Goal: Submit feedback/report problem: Submit feedback/report problem

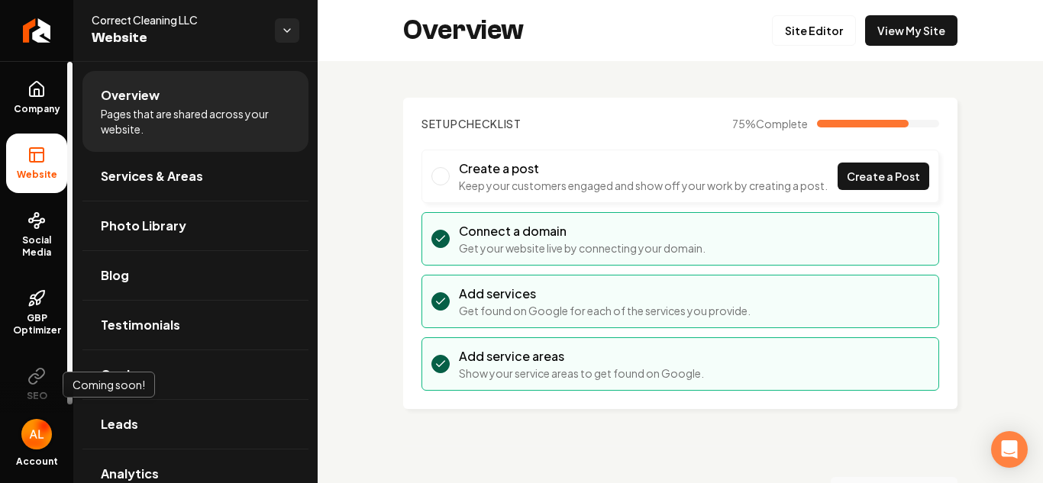
click at [31, 424] on img "Open user button" at bounding box center [36, 434] width 31 height 31
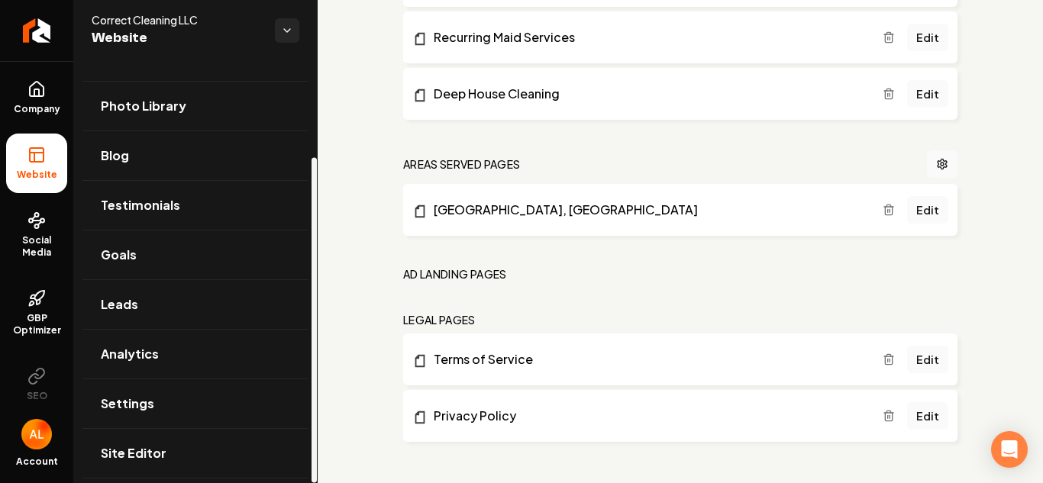
scroll to position [124, 0]
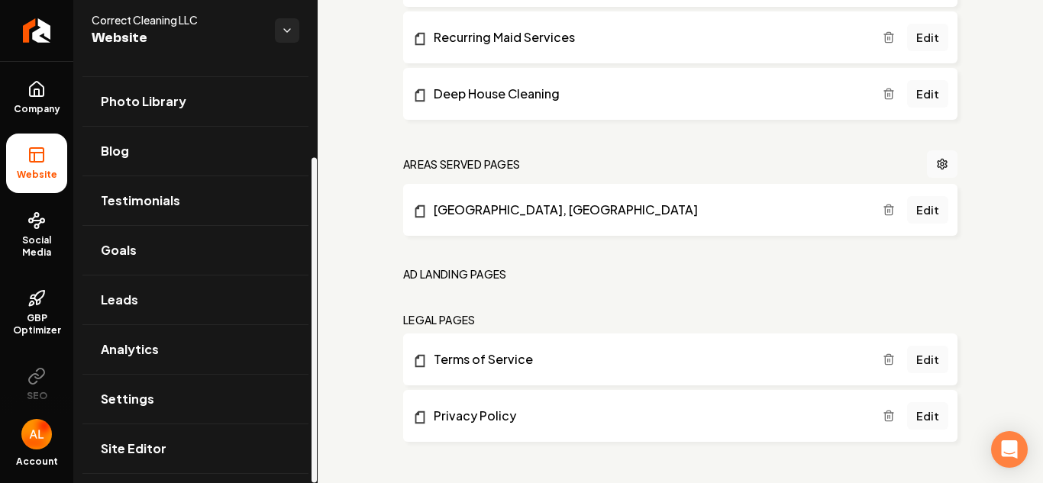
drag, startPoint x: 315, startPoint y: 323, endPoint x: 298, endPoint y: 497, distance: 174.9
click at [311, 482] on div at bounding box center [313, 319] width 5 height 325
click at [131, 404] on span "Settings" at bounding box center [127, 399] width 53 height 18
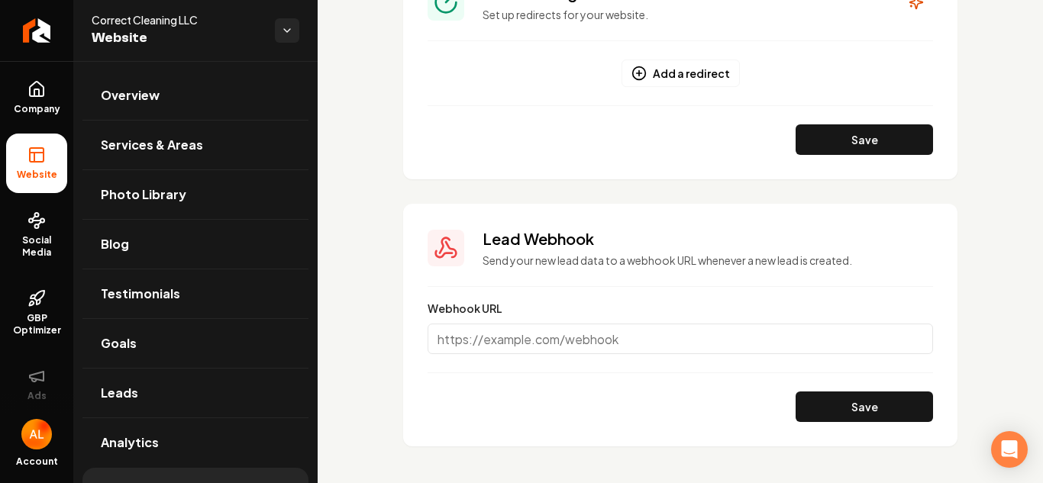
scroll to position [1353, 0]
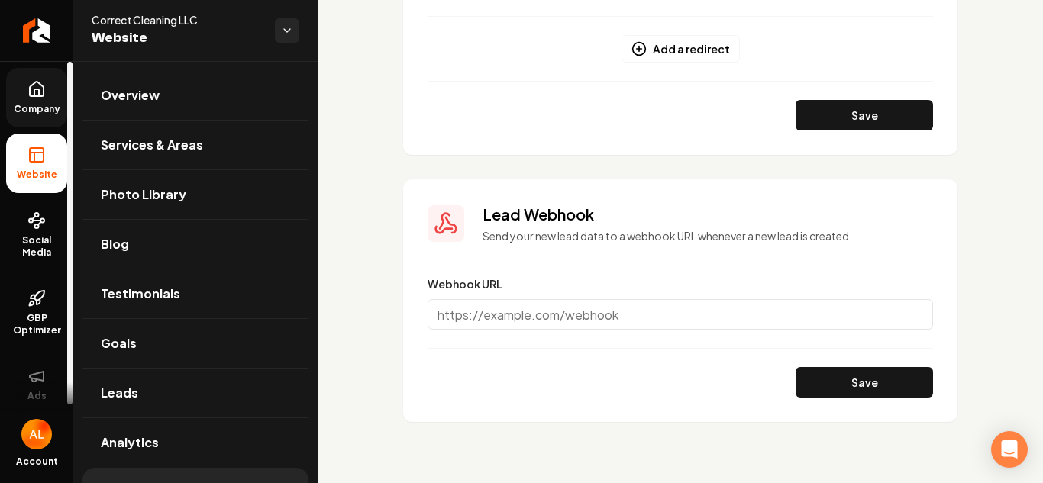
click at [36, 98] on icon at bounding box center [36, 89] width 18 height 18
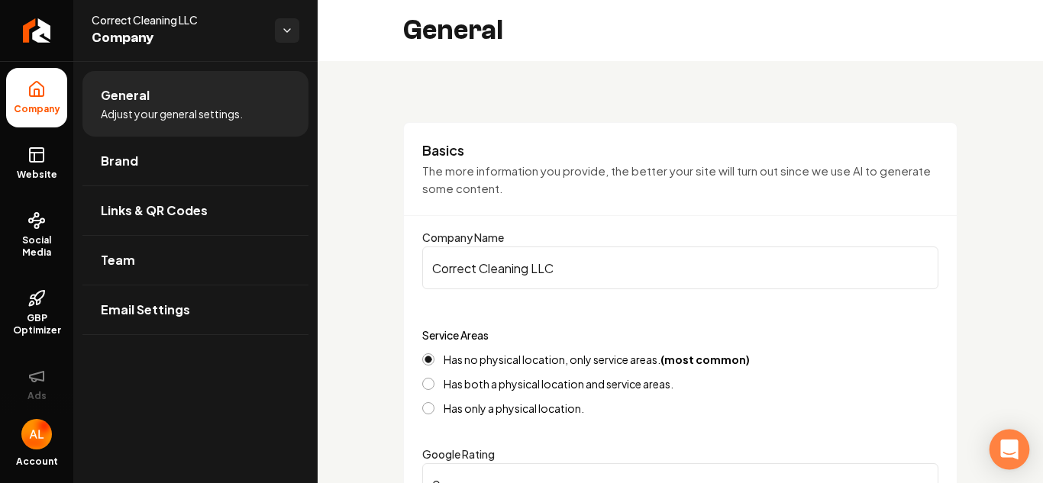
click at [1010, 449] on icon "Open Intercom Messenger" at bounding box center [1009, 450] width 18 height 20
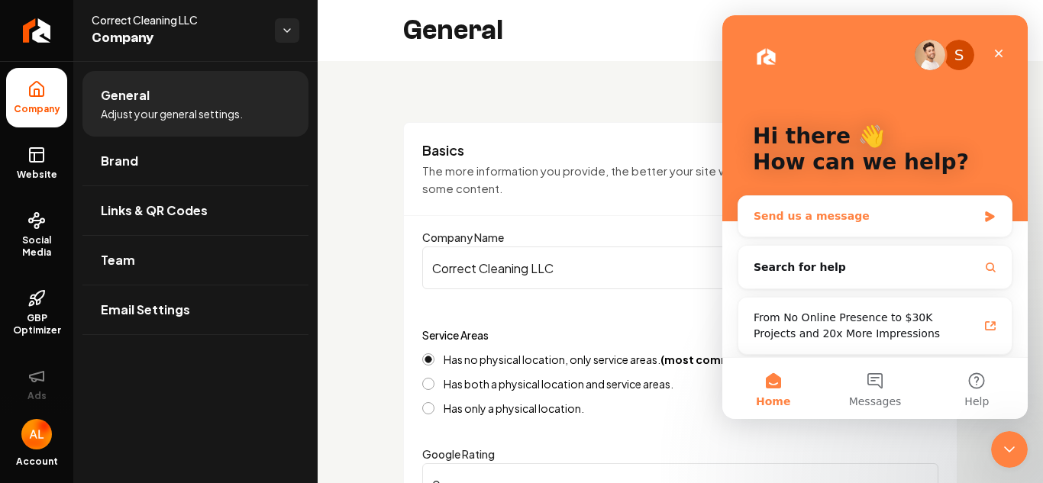
click at [805, 211] on div "Send us a message" at bounding box center [866, 216] width 224 height 16
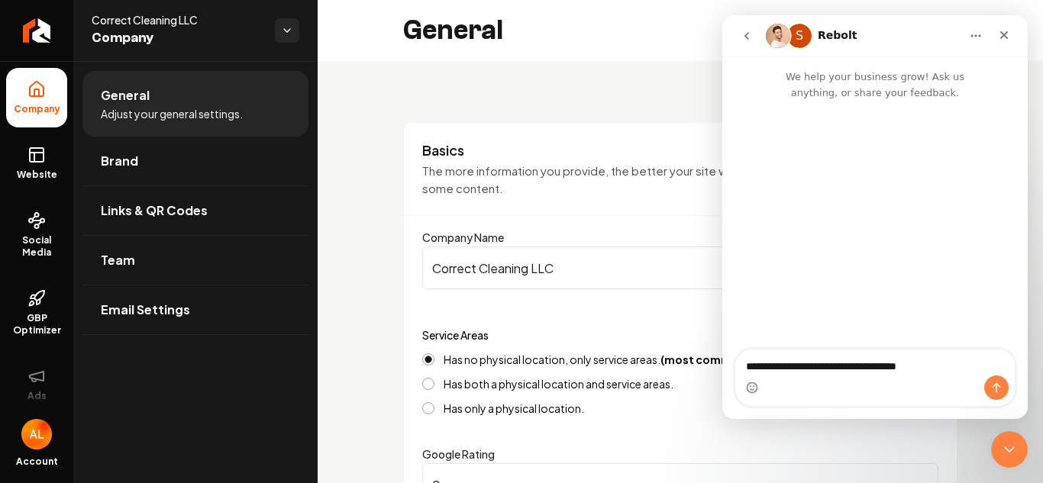
type textarea "**********"
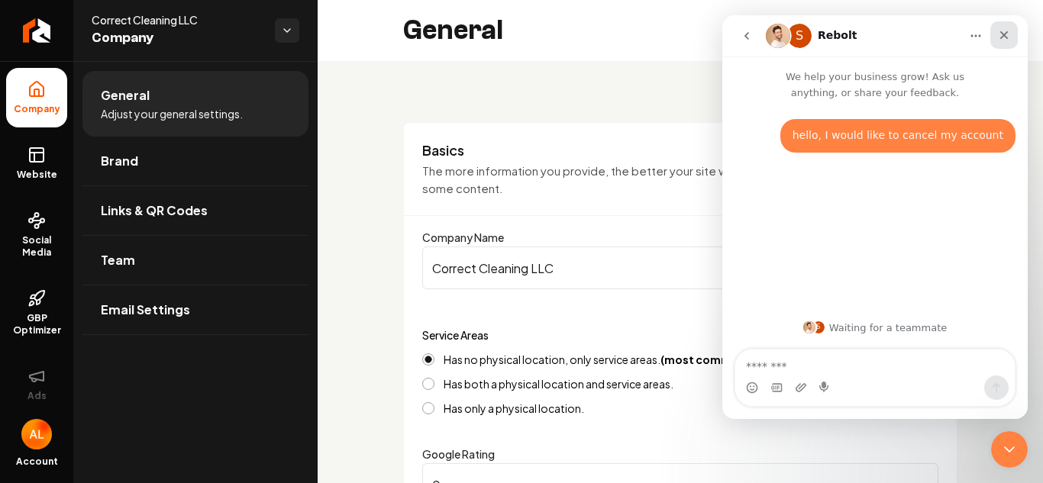
click at [1005, 35] on icon "Close" at bounding box center [1004, 35] width 8 height 8
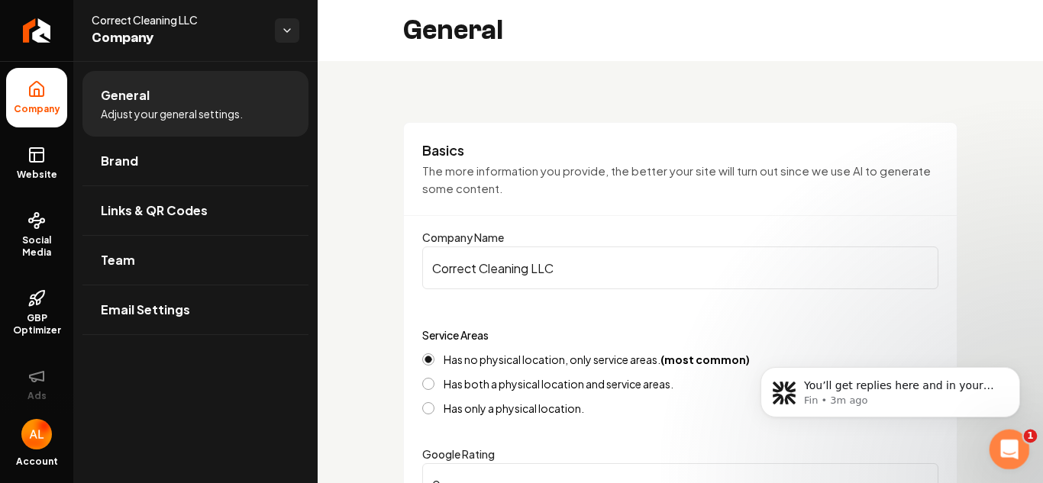
click at [1001, 447] on icon "Open Intercom Messenger" at bounding box center [1007, 447] width 25 height 25
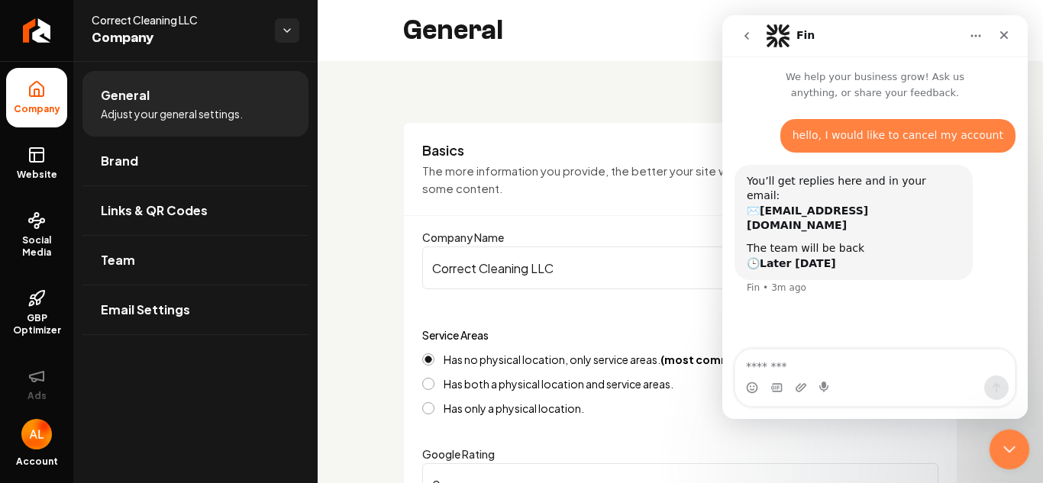
click at [1000, 444] on icon "Close Intercom Messenger" at bounding box center [1007, 447] width 18 height 18
